Goal: Find specific page/section: Find specific page/section

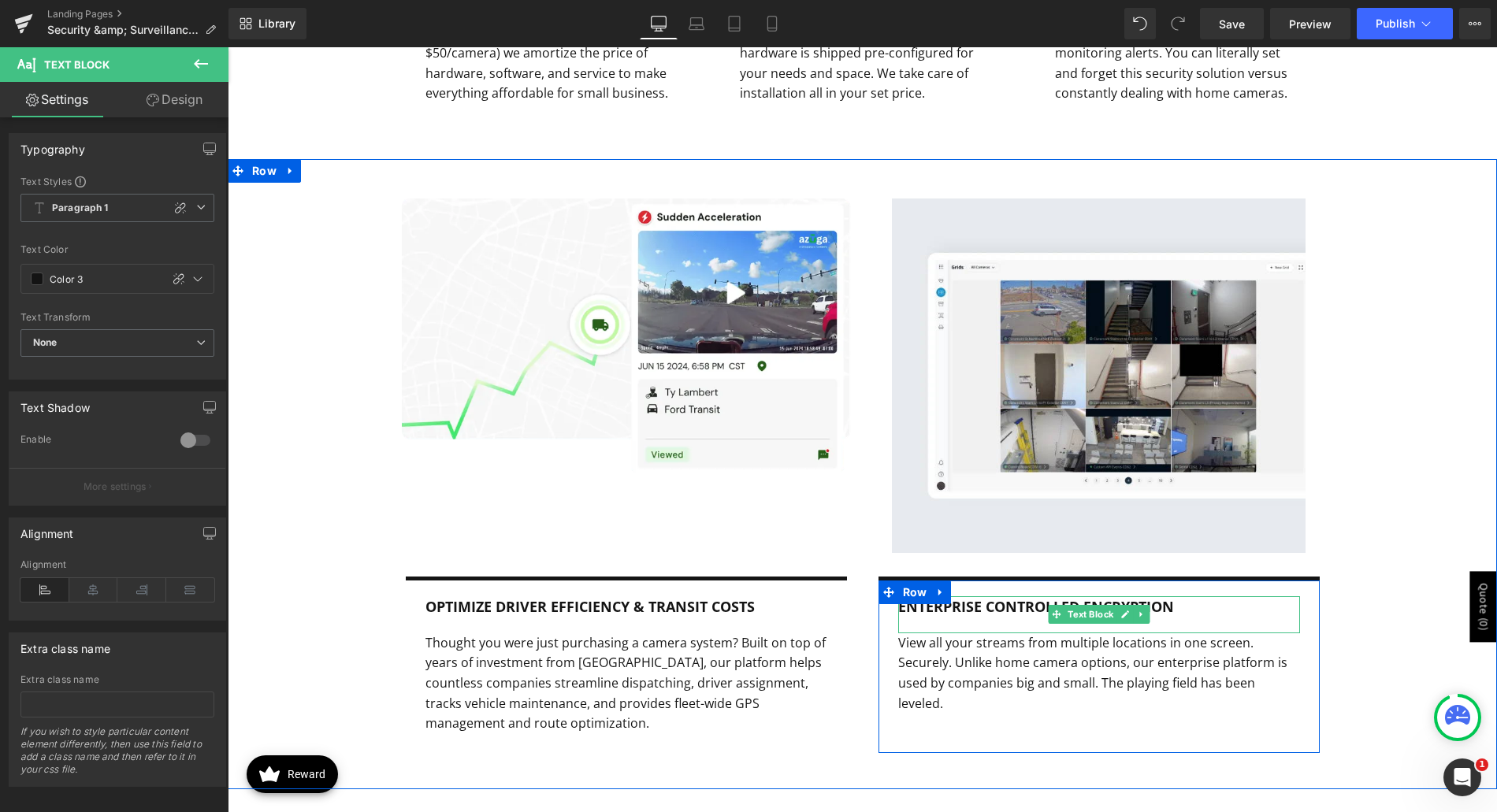
drag, startPoint x: 1021, startPoint y: 587, endPoint x: 289, endPoint y: 109, distance: 874.2
click at [1021, 597] on b "Enterprise Controlled Encryption" at bounding box center [1035, 606] width 276 height 18
click at [1026, 597] on b "Enterprise Controlled Encryption" at bounding box center [1035, 606] width 276 height 18
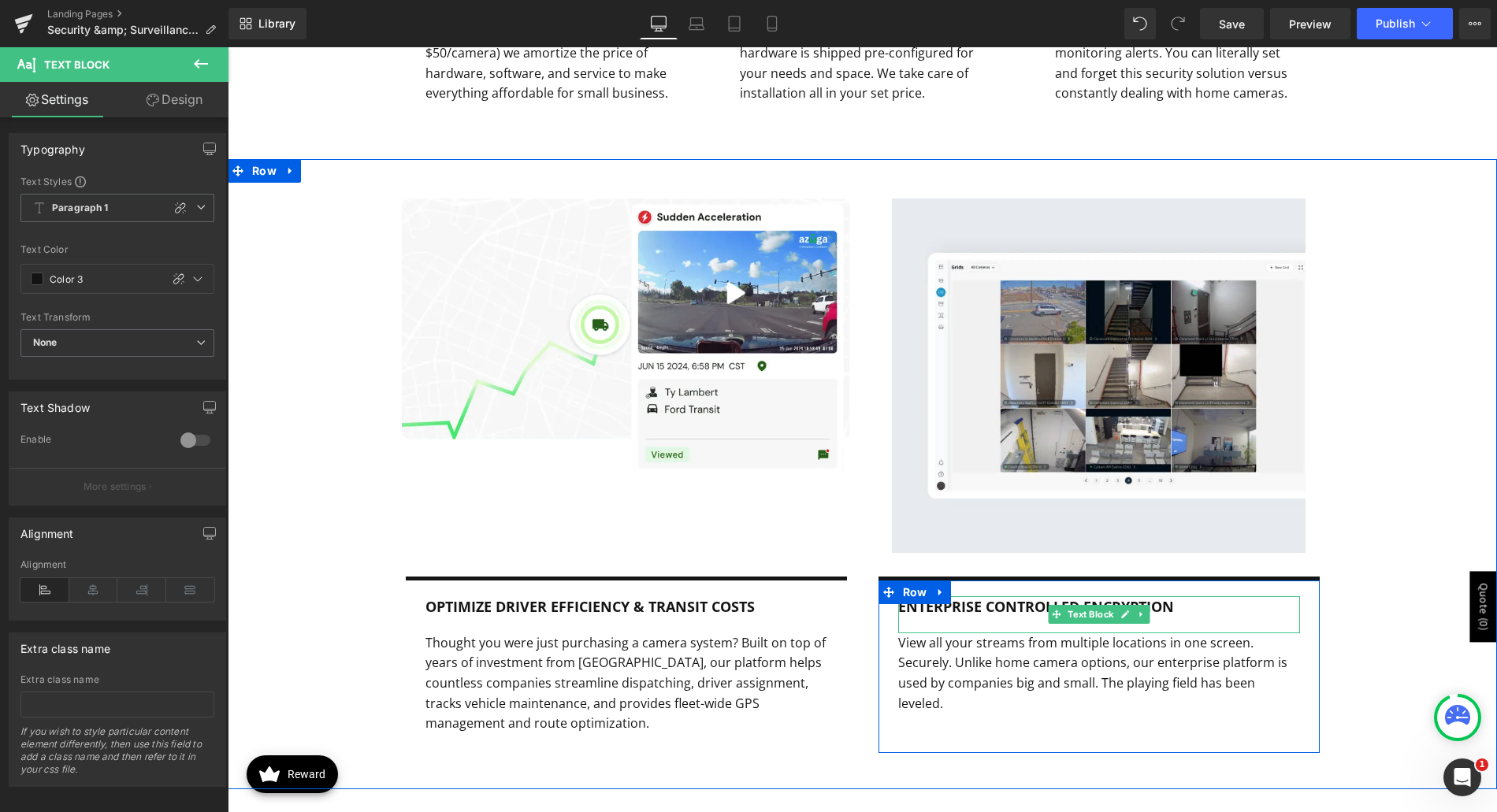
click at [1026, 597] on b "Enterprise Controlled Encryption" at bounding box center [1035, 606] width 276 height 18
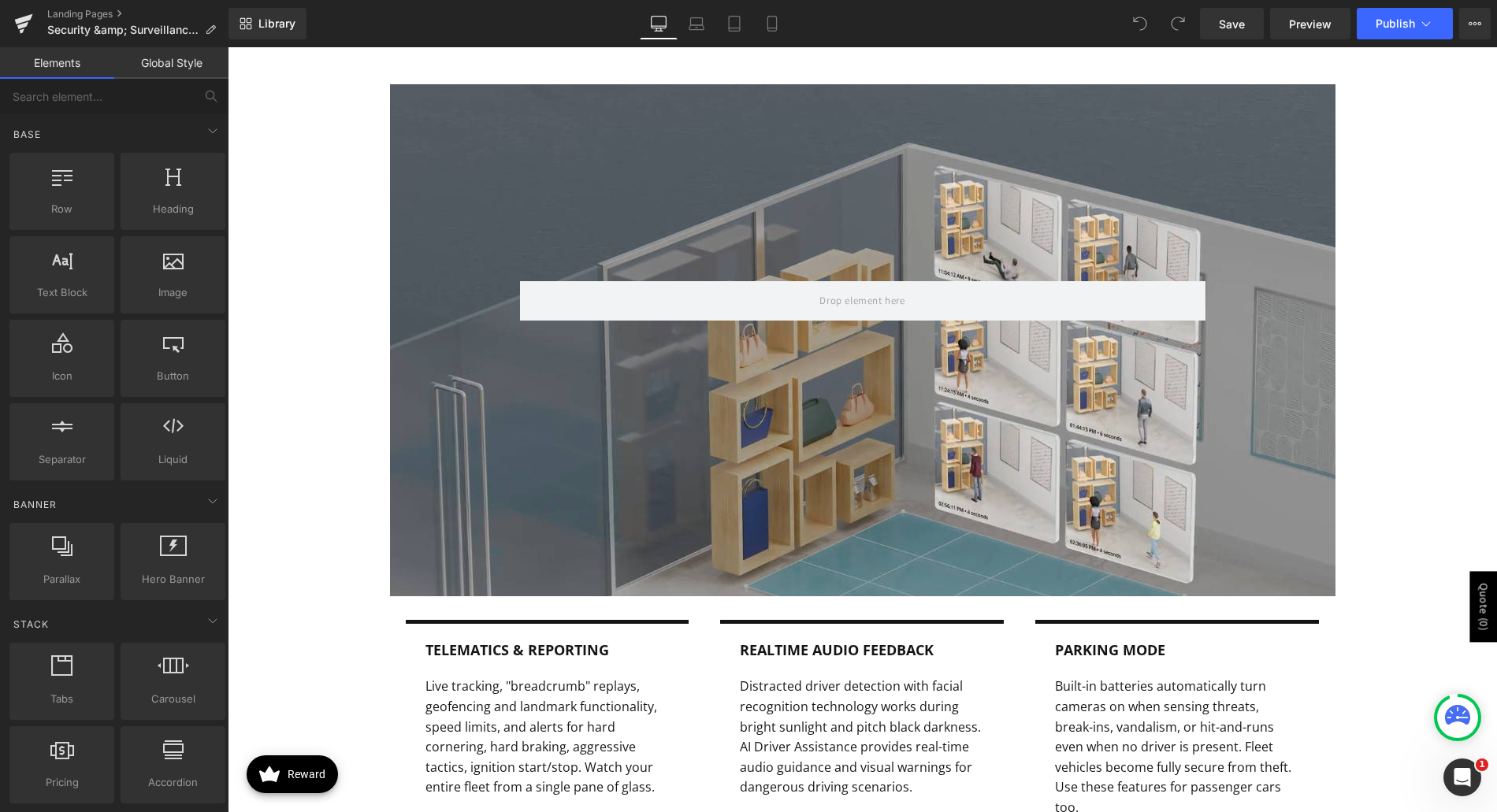
scroll to position [1418, 0]
